Goal: Task Accomplishment & Management: Manage account settings

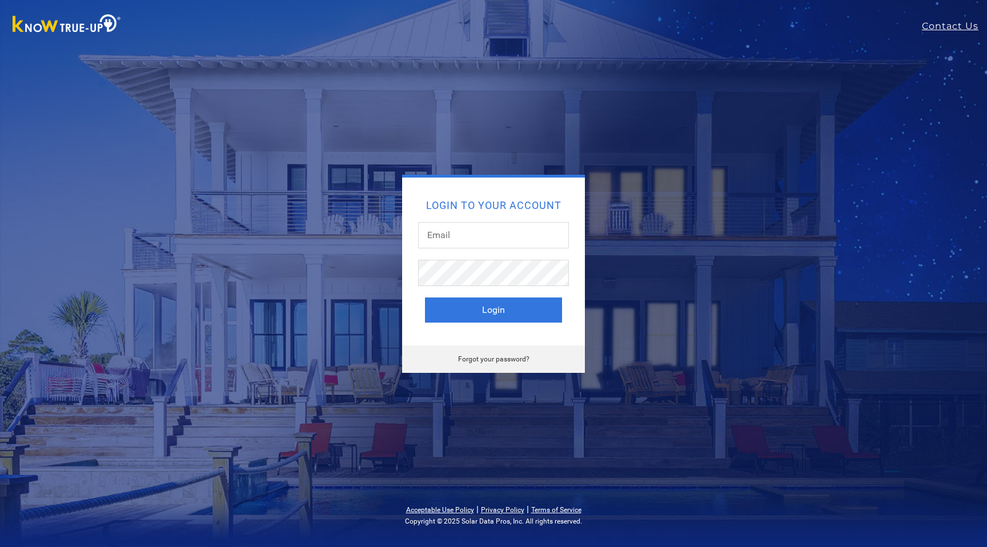
click at [696, 288] on div "Login to your account Login Forgot your password?" at bounding box center [493, 274] width 502 height 198
click at [497, 359] on link "Forgot your password?" at bounding box center [493, 359] width 71 height 8
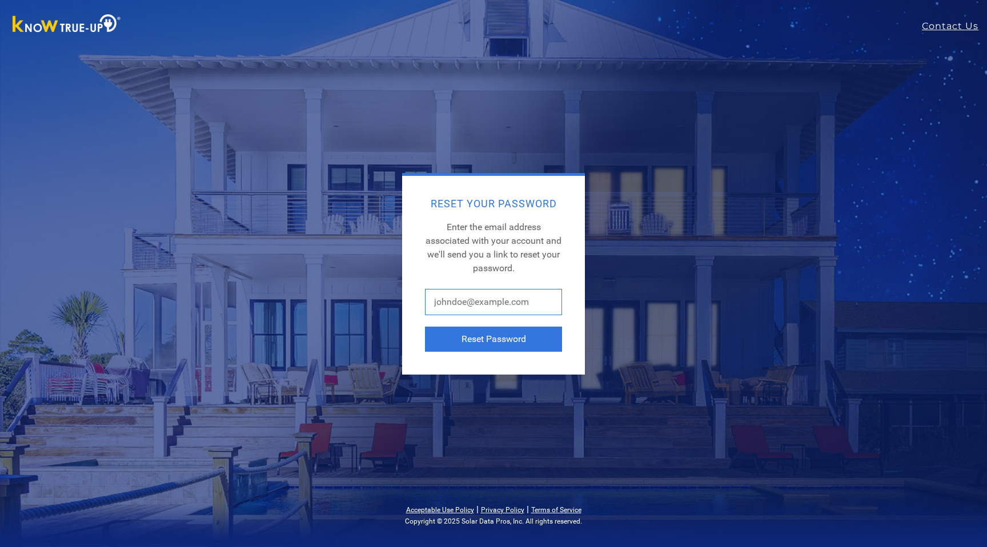
click at [484, 302] on input "text" at bounding box center [493, 302] width 137 height 26
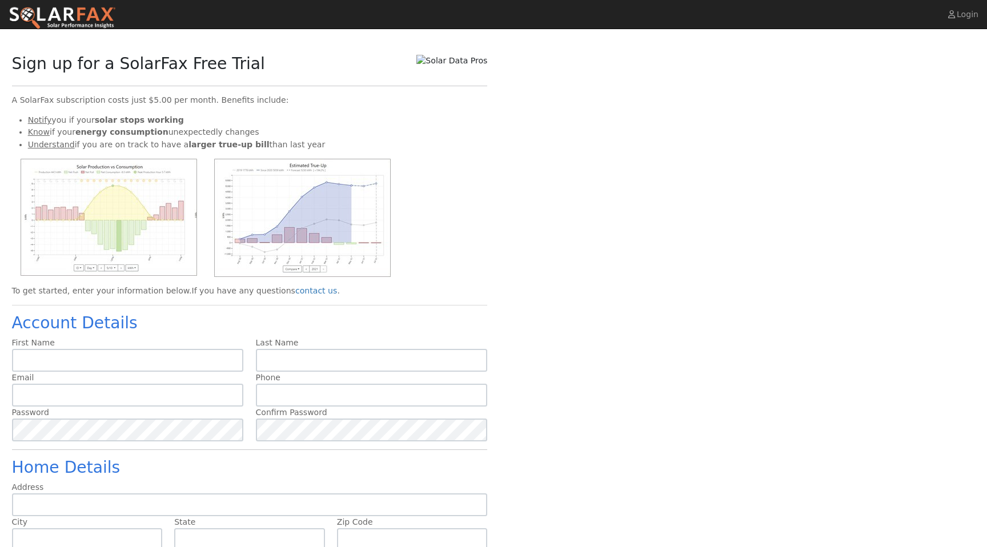
scroll to position [63, 0]
